Goal: Task Accomplishment & Management: Use online tool/utility

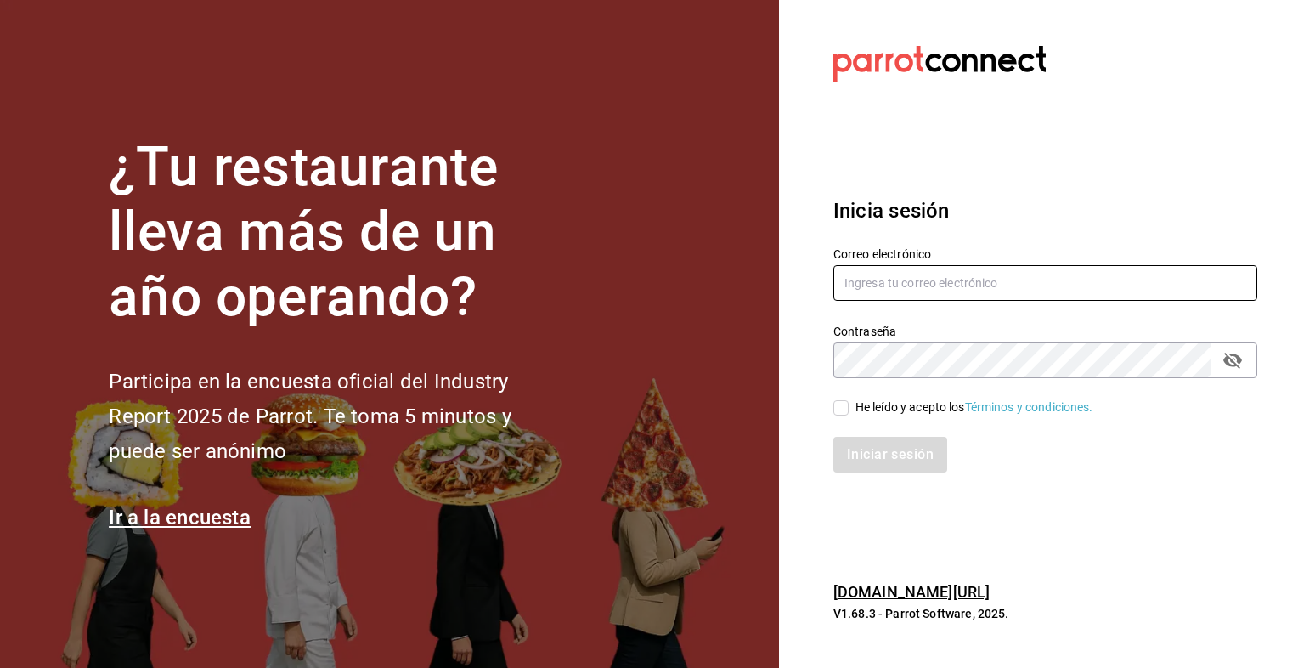
type input "[EMAIL_ADDRESS][DOMAIN_NAME]"
click at [850, 399] on span "He leído y acepto los Términos y condiciones." at bounding box center [971, 408] width 245 height 18
click at [849, 400] on input "He leído y acepto los Términos y condiciones." at bounding box center [841, 407] width 15 height 15
checkbox input "true"
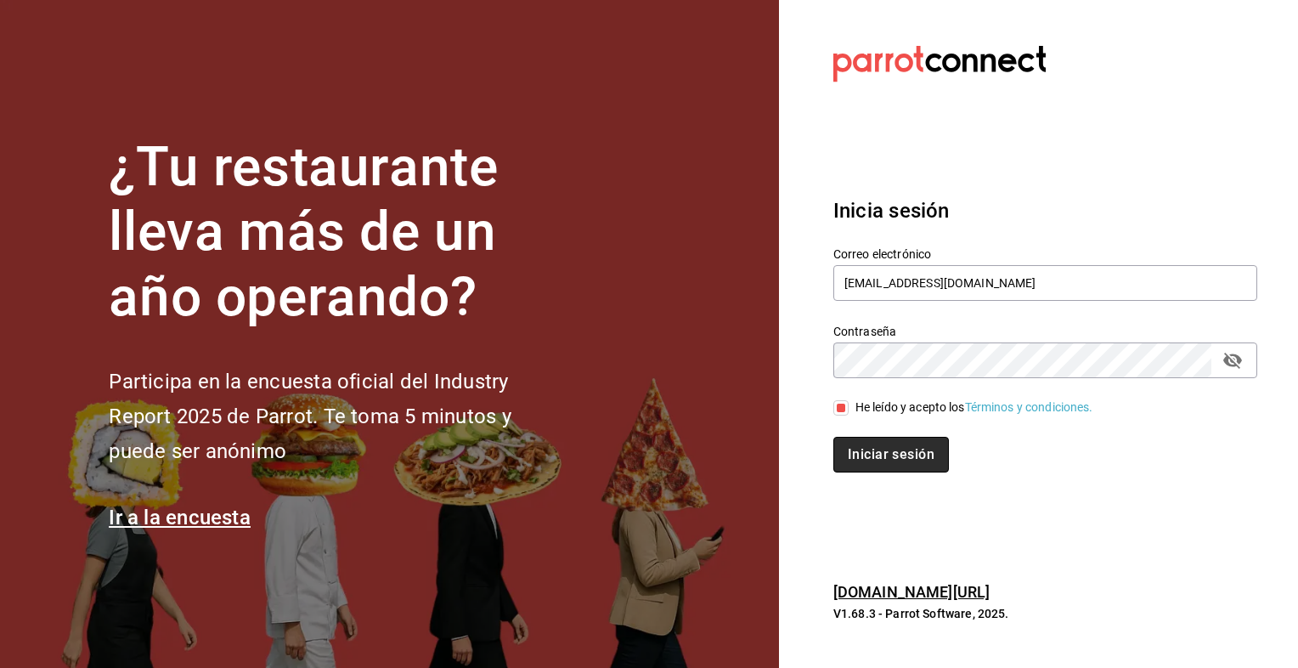
click at [888, 460] on button "Iniciar sesión" at bounding box center [892, 455] width 116 height 36
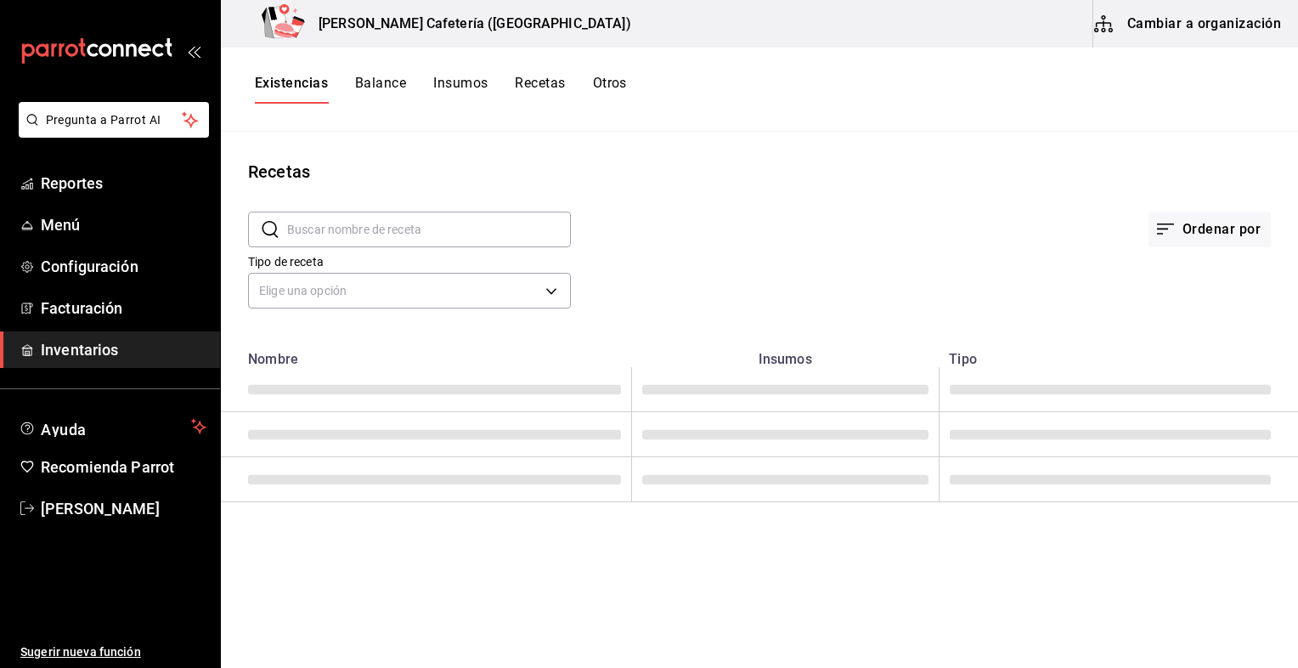
type input "Receta Chicken Supreme con ensalada"
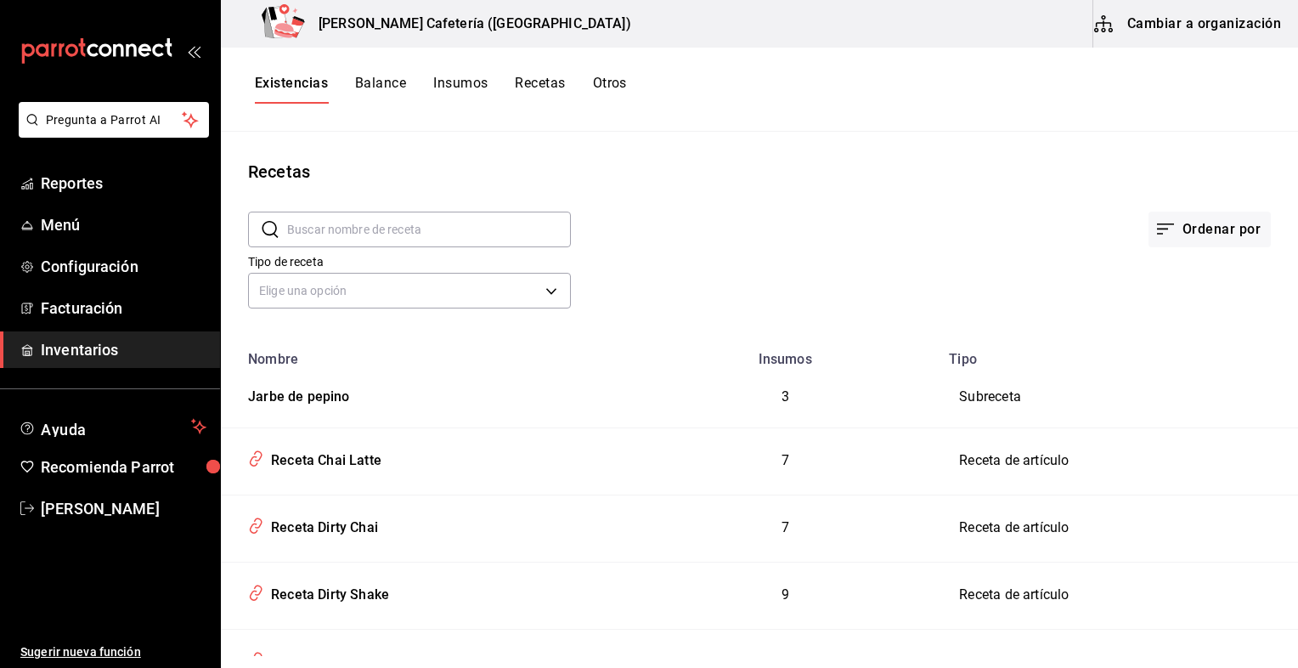
click at [148, 359] on span "Inventarios" at bounding box center [124, 349] width 166 height 23
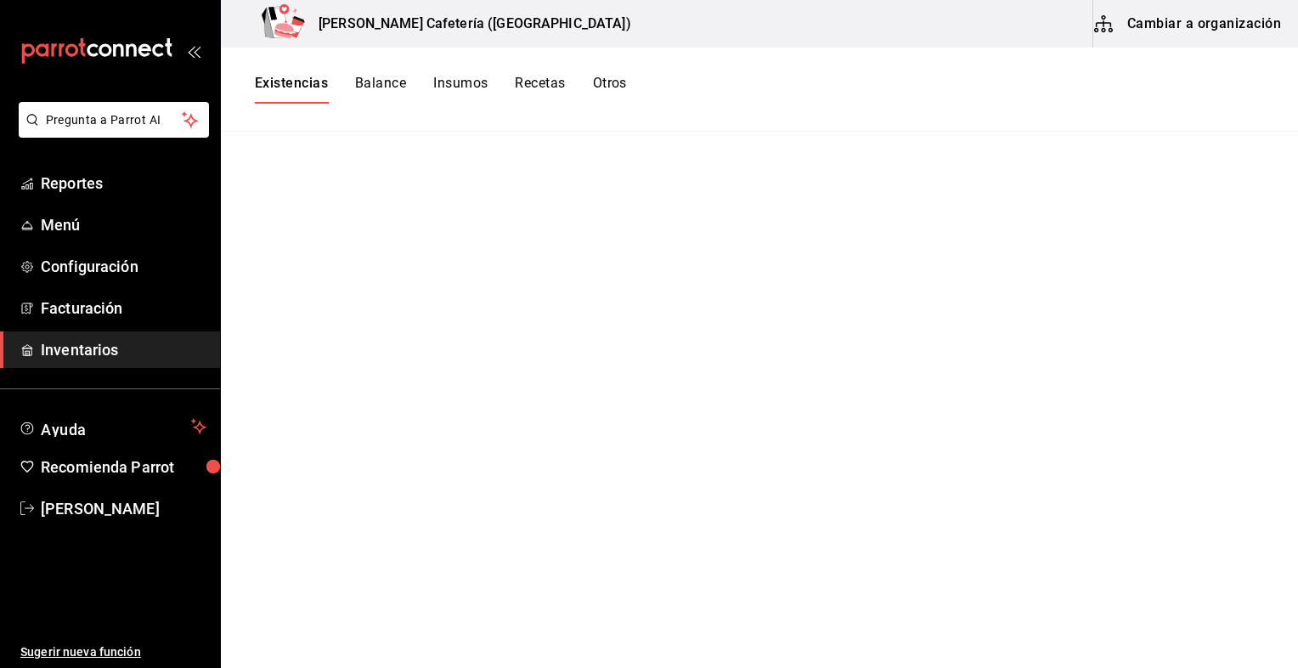
click at [385, 80] on button "Balance" at bounding box center [380, 89] width 51 height 29
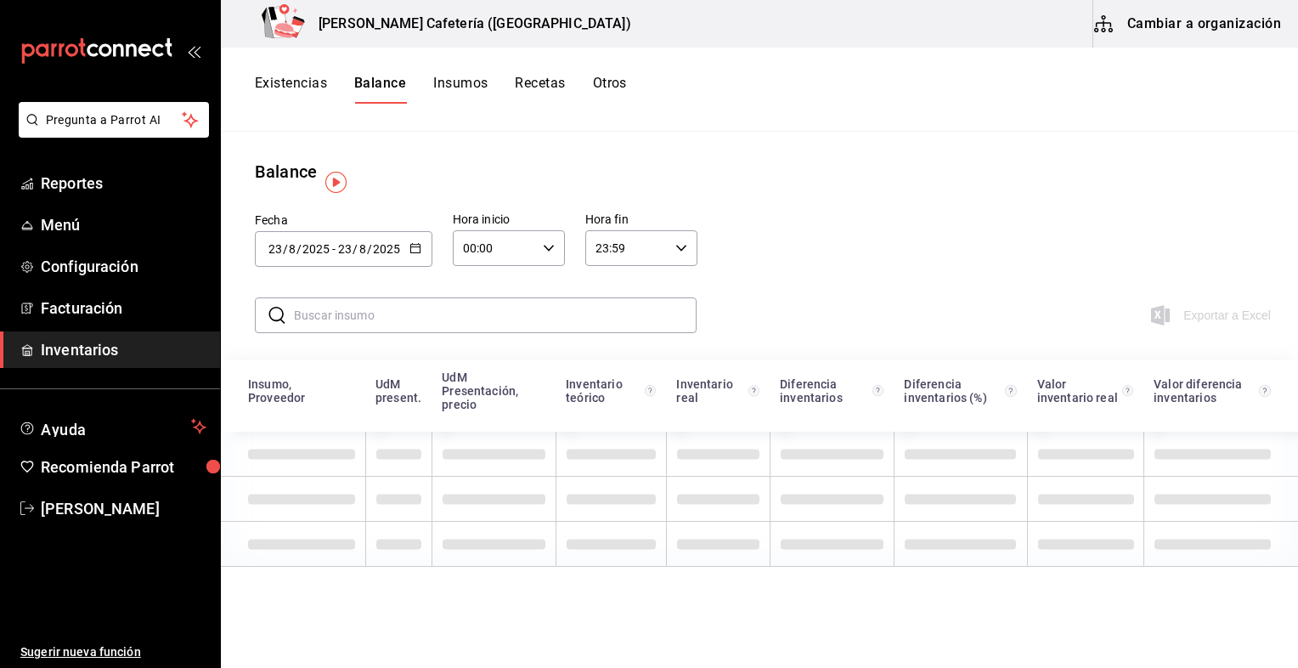
click at [252, 100] on div "Existencias Balance Insumos Recetas Otros" at bounding box center [759, 89] width 1077 height 29
click at [299, 83] on button "Existencias" at bounding box center [291, 89] width 72 height 29
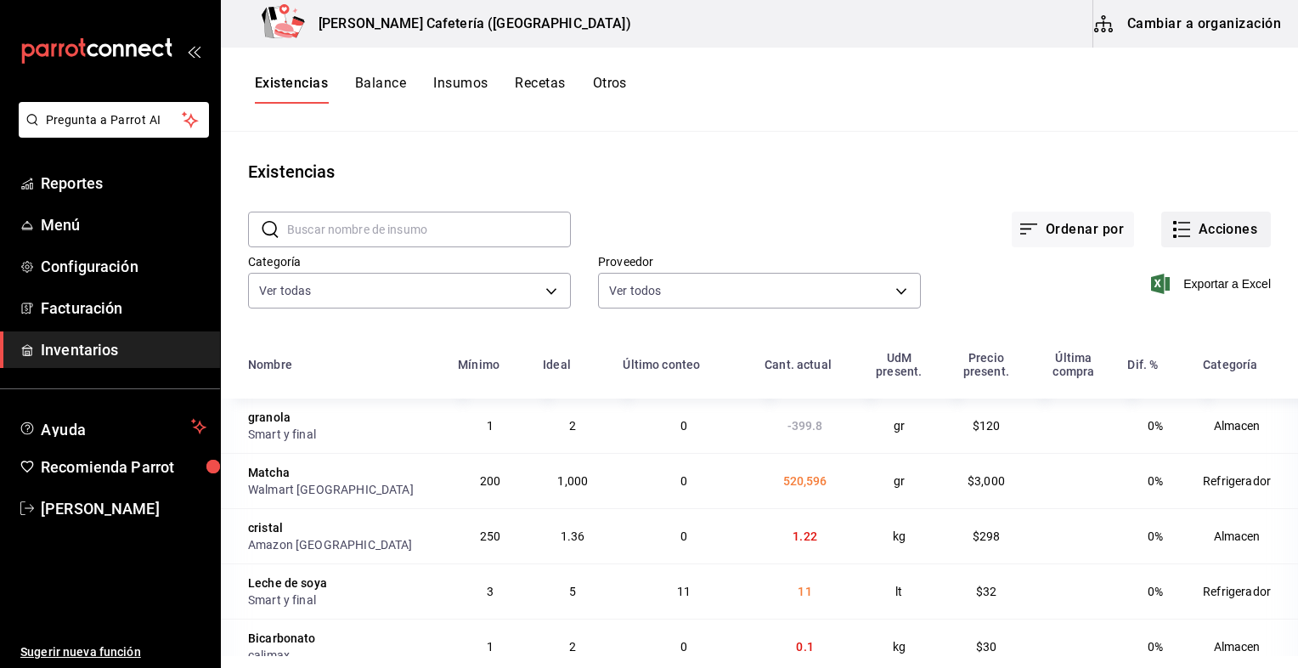
click at [1173, 228] on icon "button" at bounding box center [1182, 229] width 20 height 20
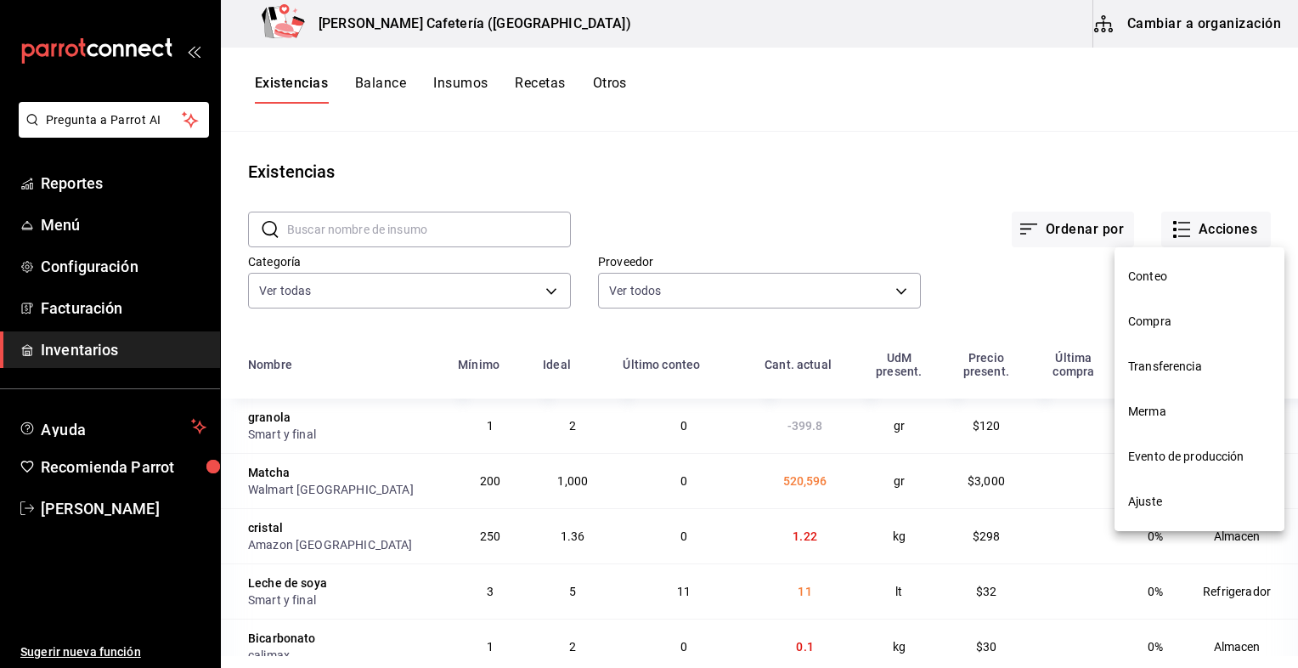
click at [1179, 280] on span "Conteo" at bounding box center [1199, 277] width 143 height 18
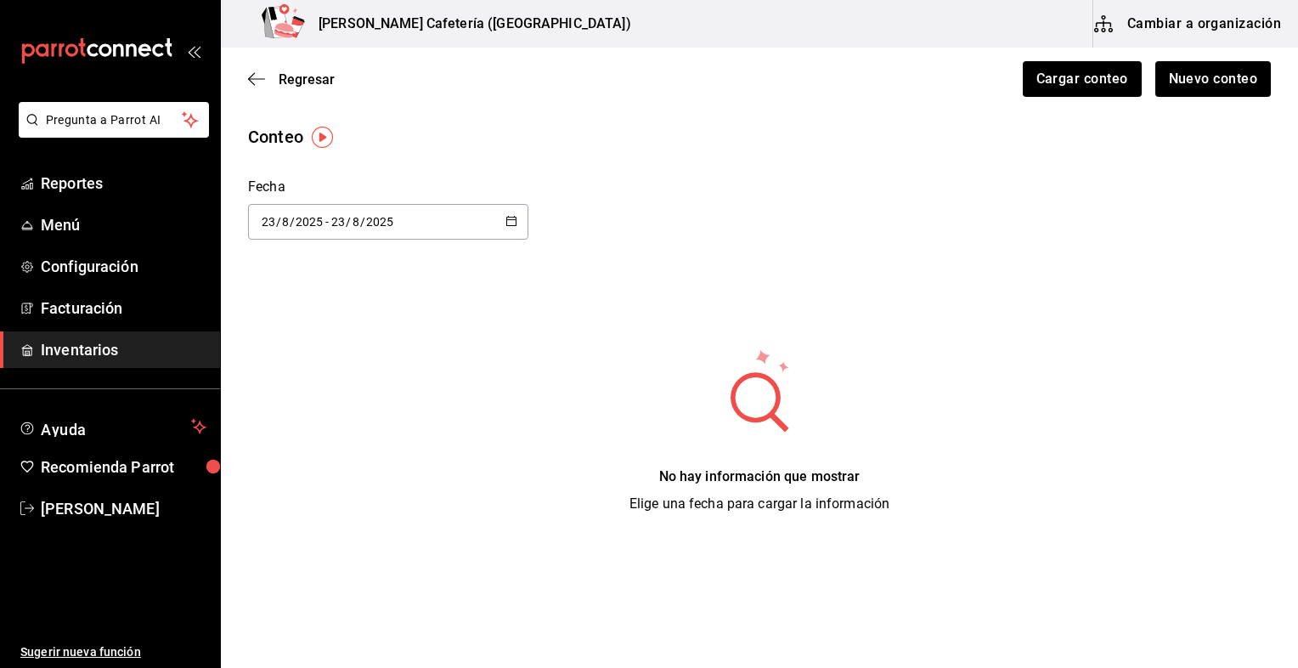
click at [1105, 100] on div "Regresar Cargar conteo Nuevo conteo" at bounding box center [759, 79] width 1077 height 63
click at [1108, 87] on button "Cargar conteo" at bounding box center [1081, 79] width 121 height 36
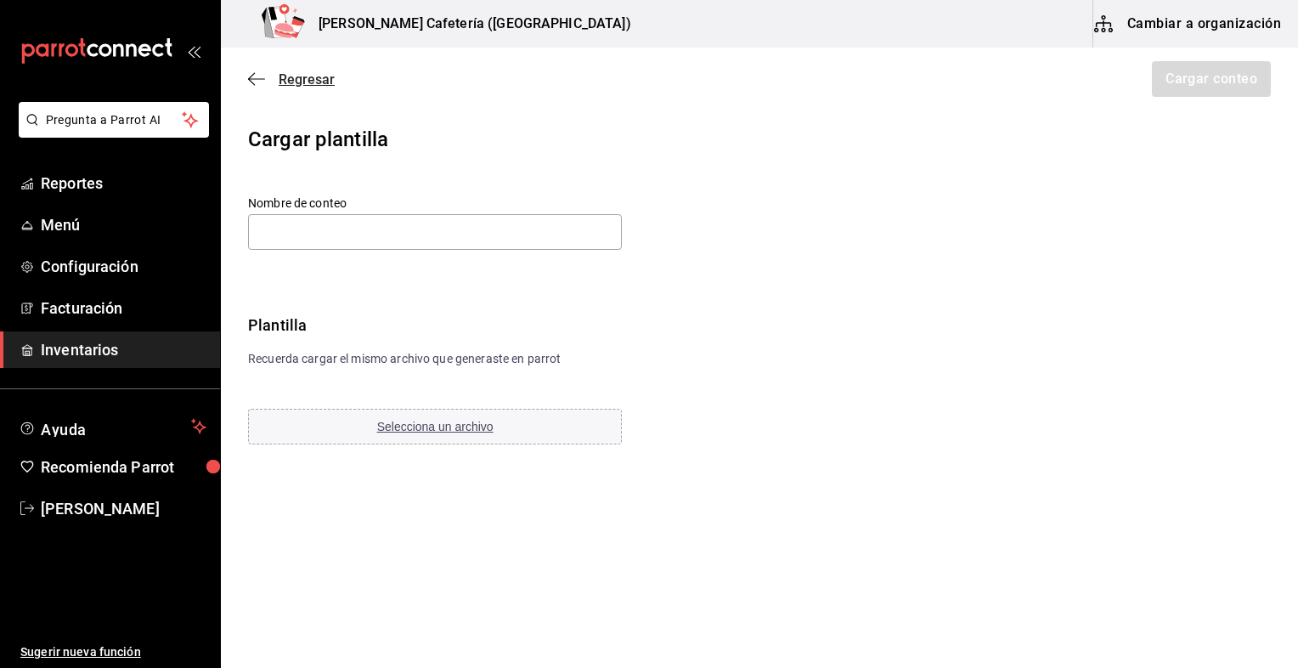
click at [257, 75] on icon "button" at bounding box center [256, 78] width 17 height 15
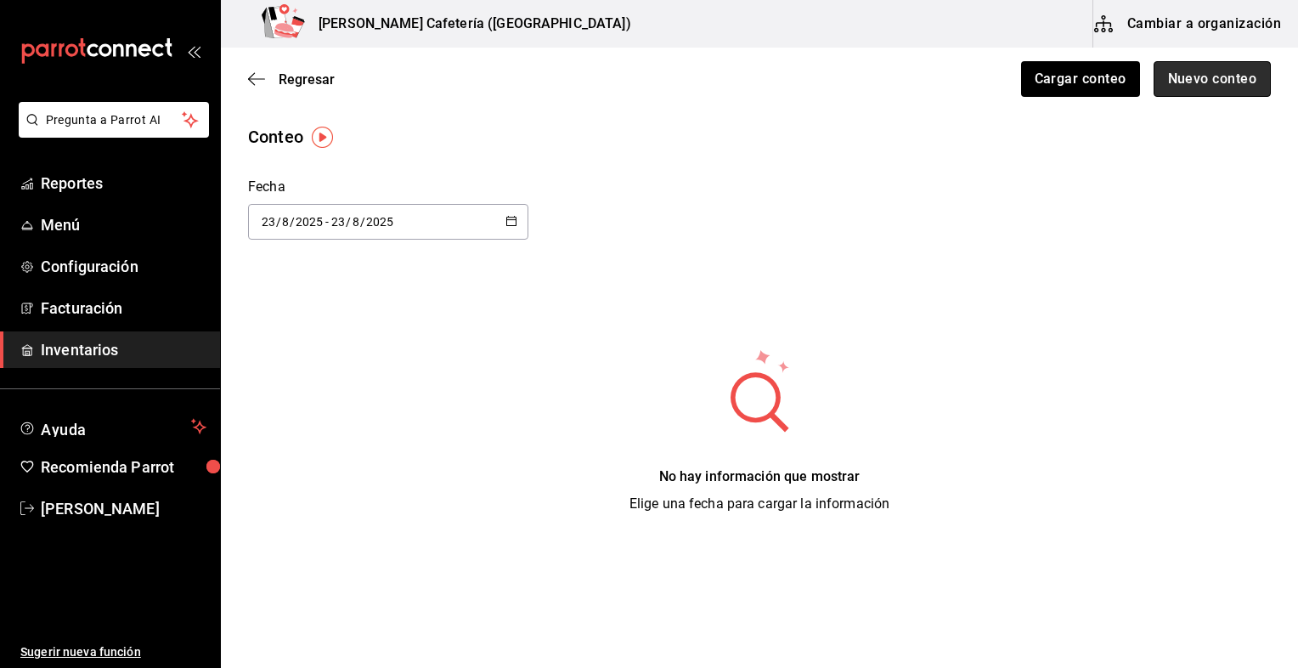
click at [1212, 67] on button "Nuevo conteo" at bounding box center [1213, 79] width 118 height 36
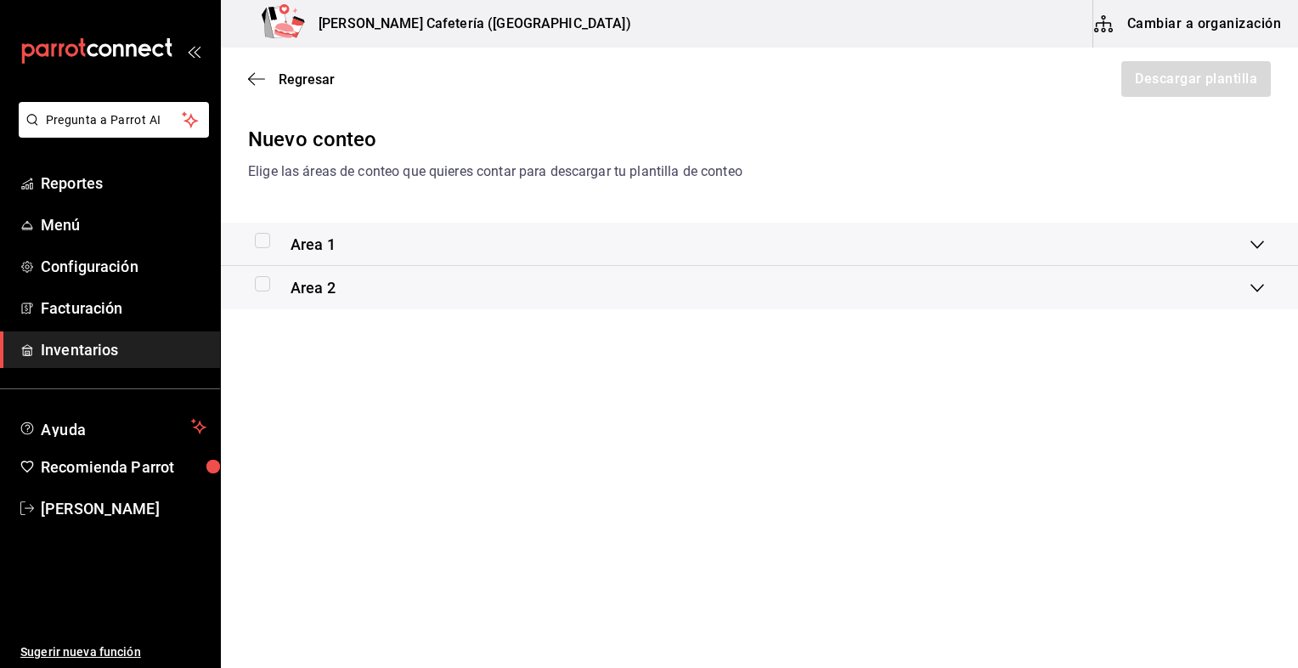
click at [258, 286] on input "checkbox" at bounding box center [262, 283] width 15 height 15
checkbox input "true"
click at [258, 250] on div "Area 1" at bounding box center [295, 244] width 81 height 23
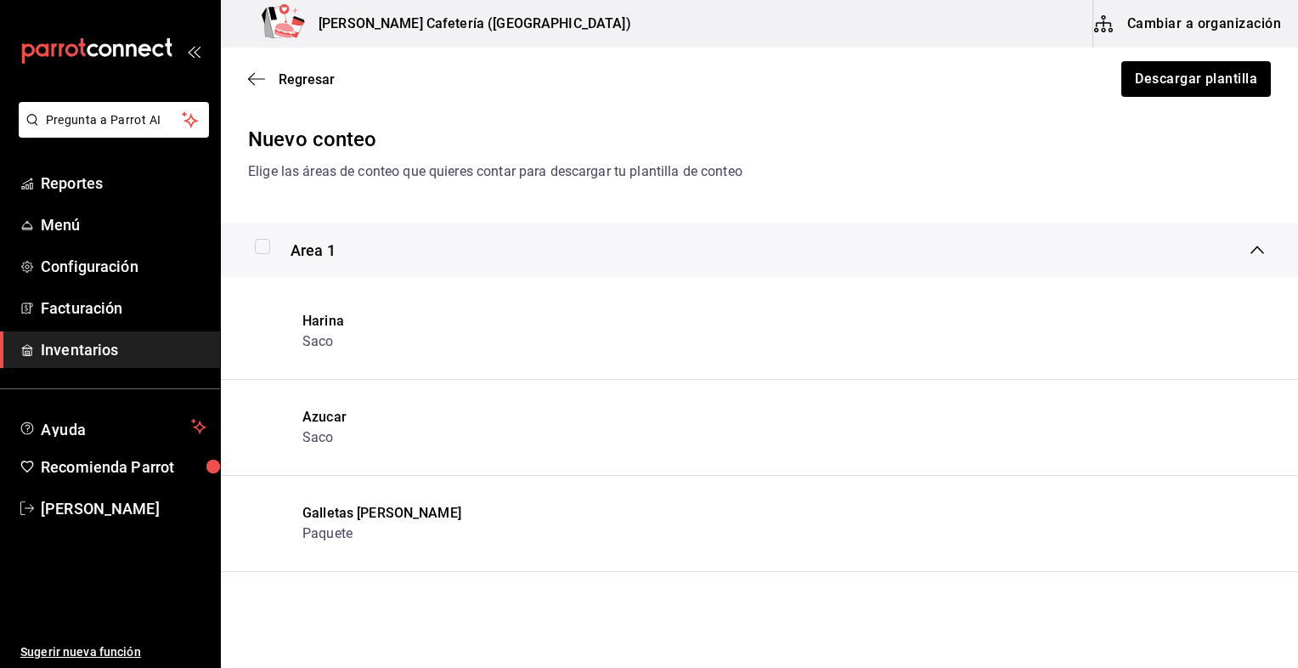
click at [264, 243] on input "checkbox" at bounding box center [262, 246] width 15 height 15
checkbox input "true"
click at [1224, 247] on div "Area 1" at bounding box center [753, 250] width 996 height 23
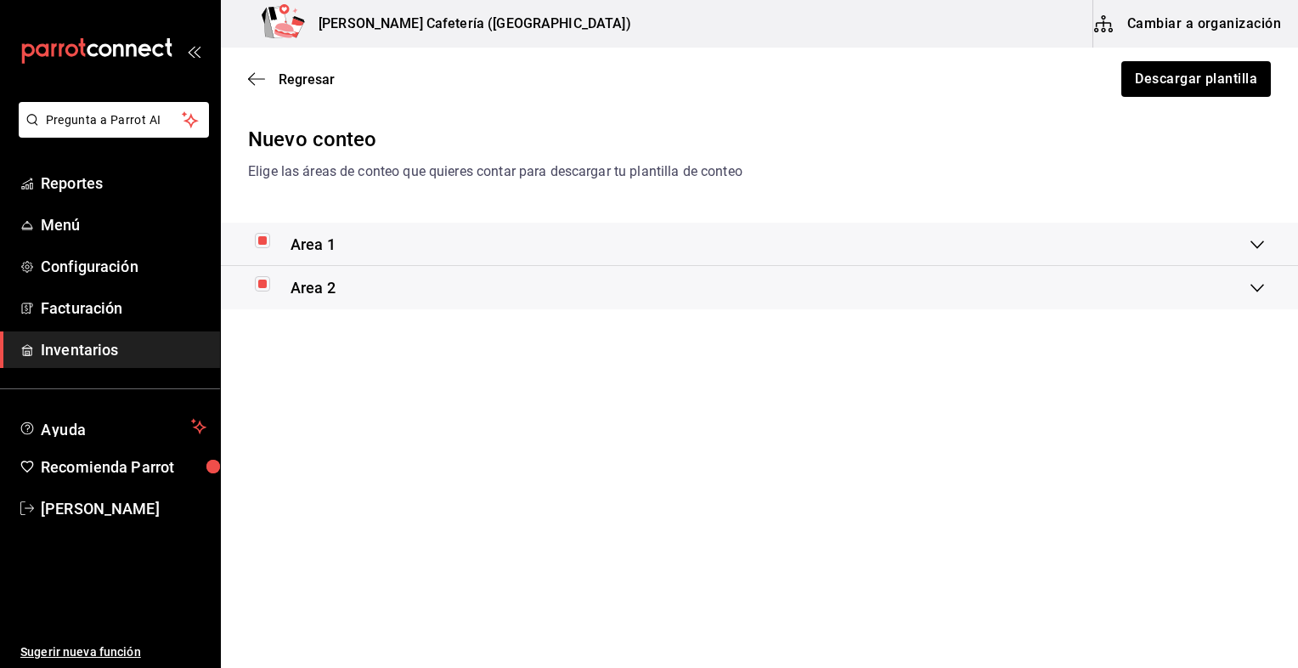
click at [1253, 247] on div "Area 1" at bounding box center [759, 244] width 1077 height 43
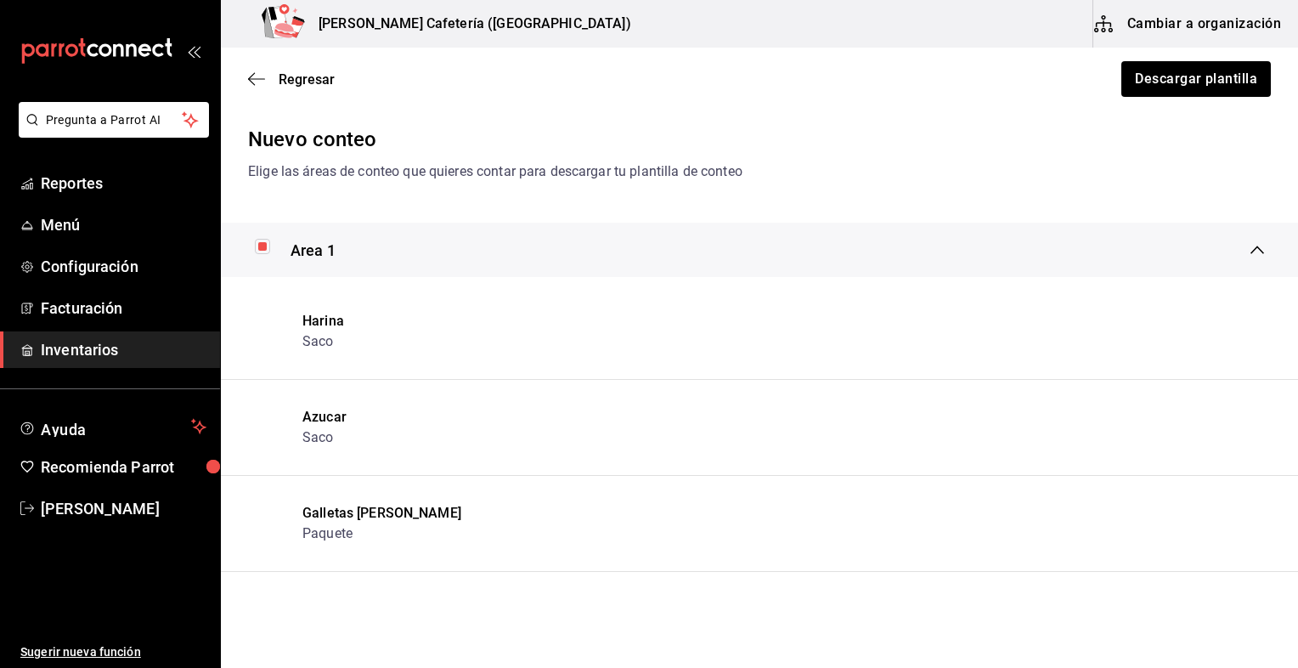
click at [1253, 247] on div "Area 1" at bounding box center [759, 250] width 1077 height 54
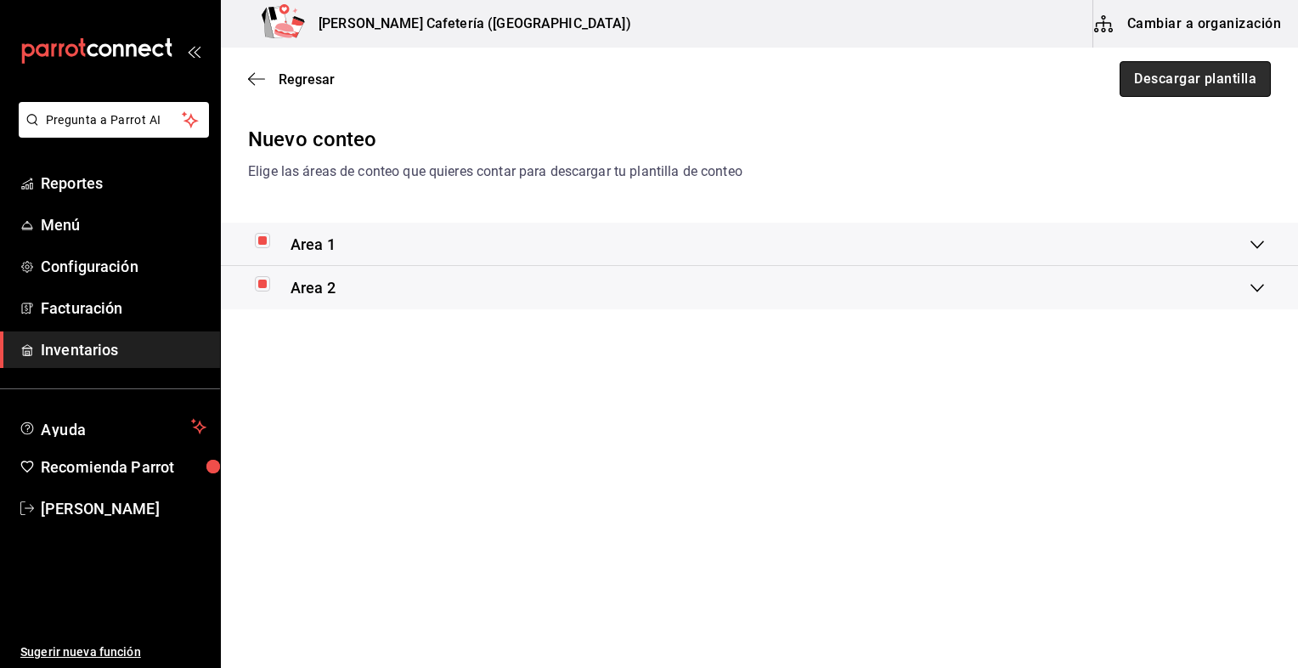
click at [1230, 87] on button "Descargar plantilla" at bounding box center [1195, 79] width 151 height 36
